Goal: Find specific page/section: Find specific page/section

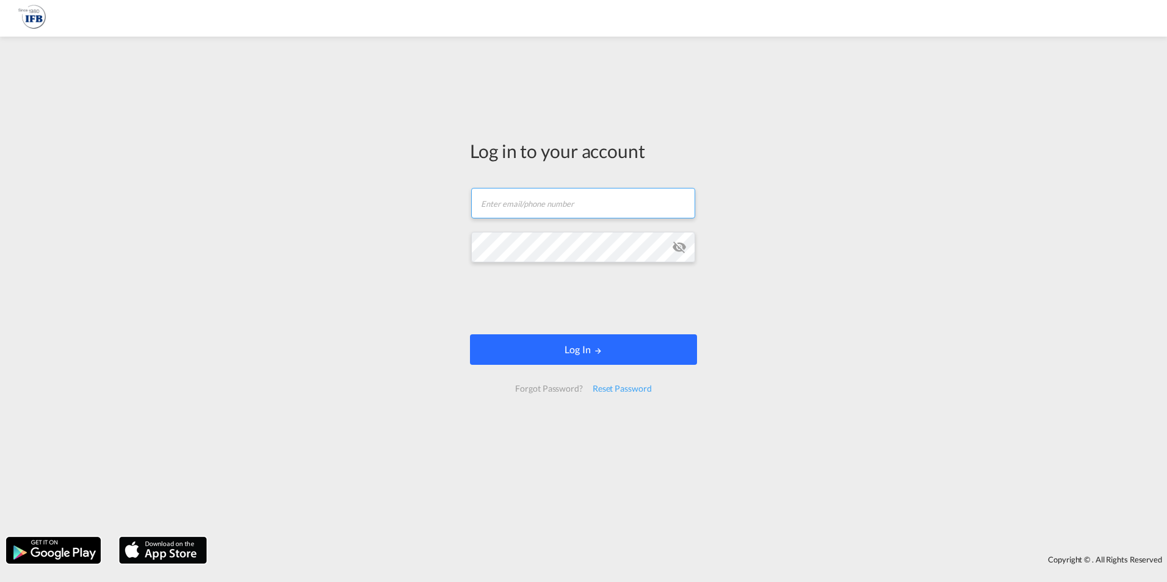
type input "[PERSON_NAME][EMAIL_ADDRESS][PERSON_NAME][DOMAIN_NAME]"
click at [534, 352] on button "Log In" at bounding box center [583, 350] width 227 height 31
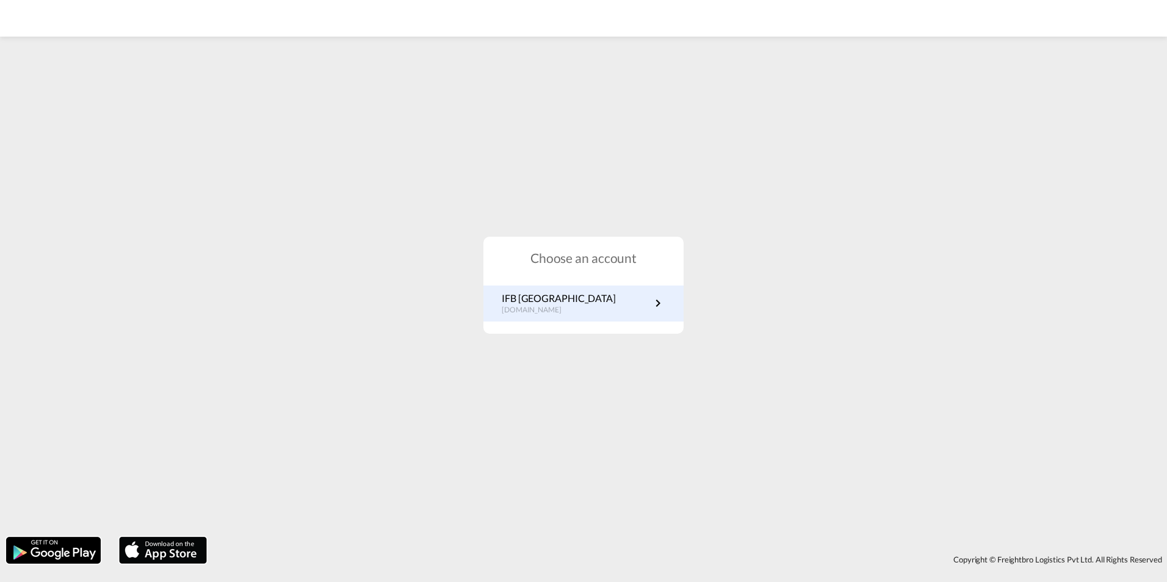
click at [534, 303] on p "IFB [GEOGRAPHIC_DATA]" at bounding box center [559, 298] width 114 height 13
